Goal: Navigation & Orientation: Find specific page/section

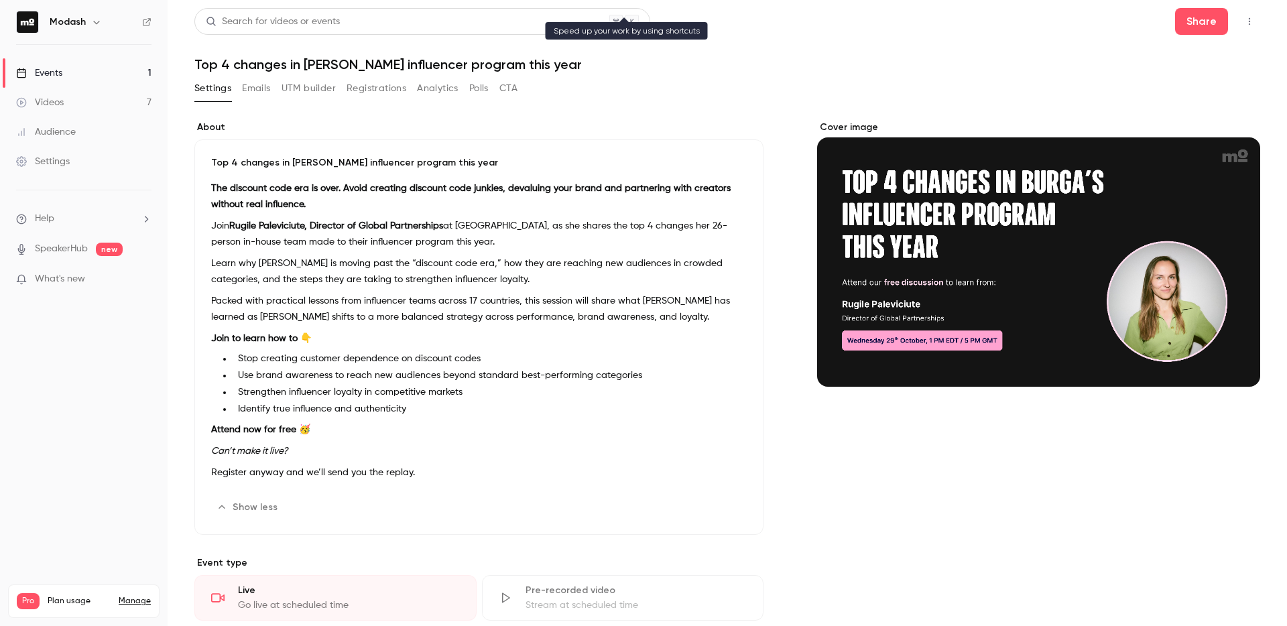
scroll to position [22, 0]
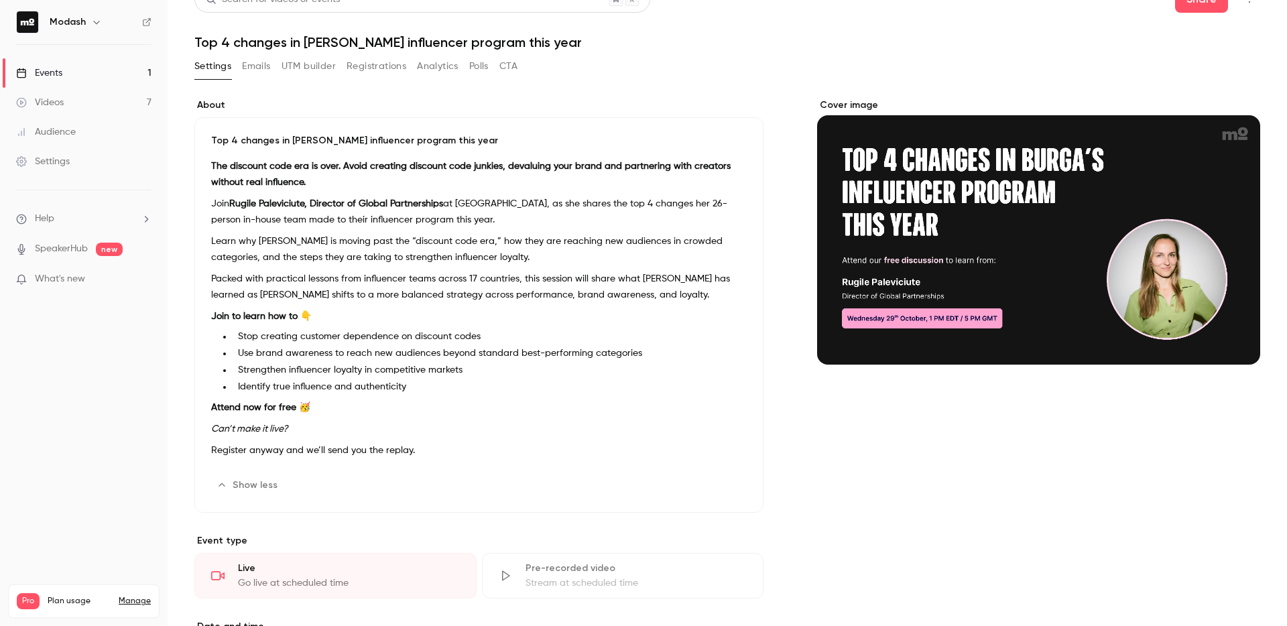
click at [93, 66] on link "Events 1" at bounding box center [84, 73] width 168 height 30
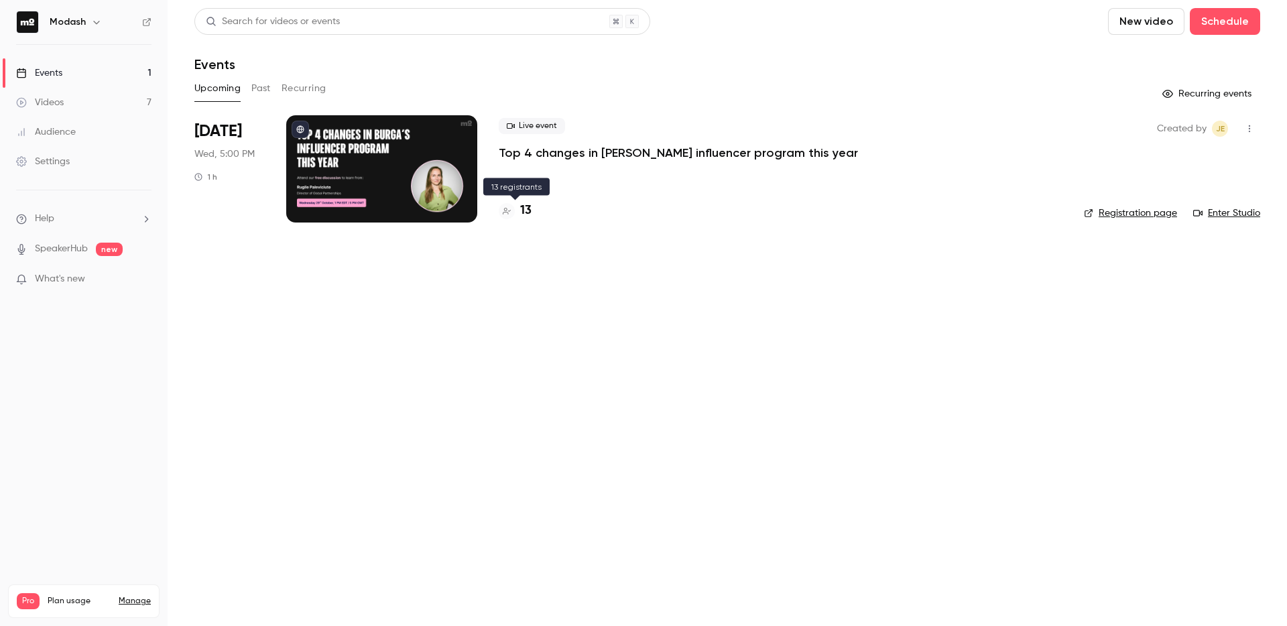
click at [506, 207] on icon at bounding box center [507, 211] width 8 height 8
